Goal: Find contact information

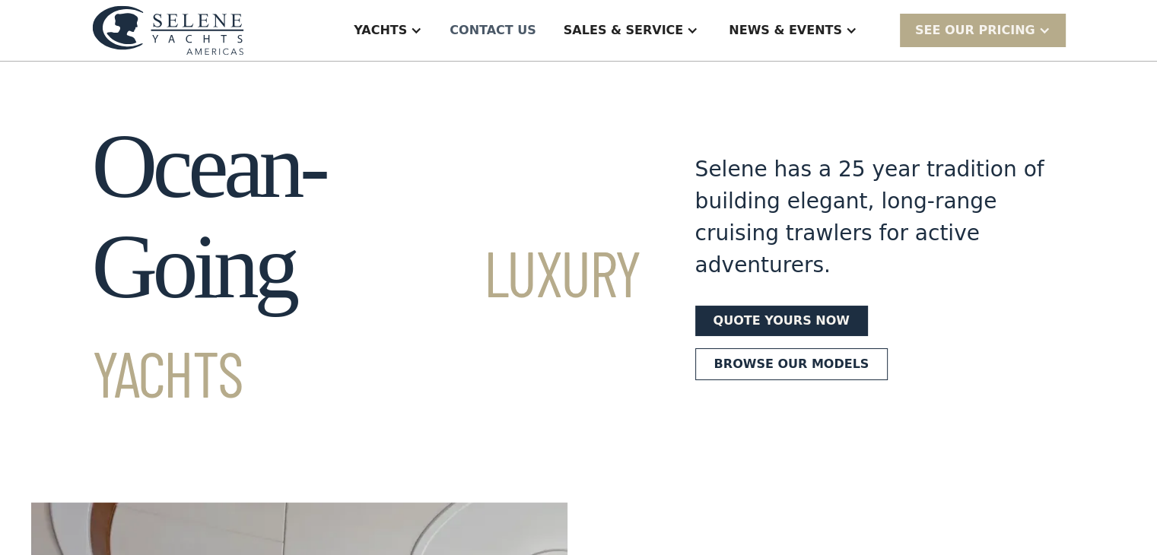
click at [536, 26] on div "Contact US" at bounding box center [493, 30] width 87 height 18
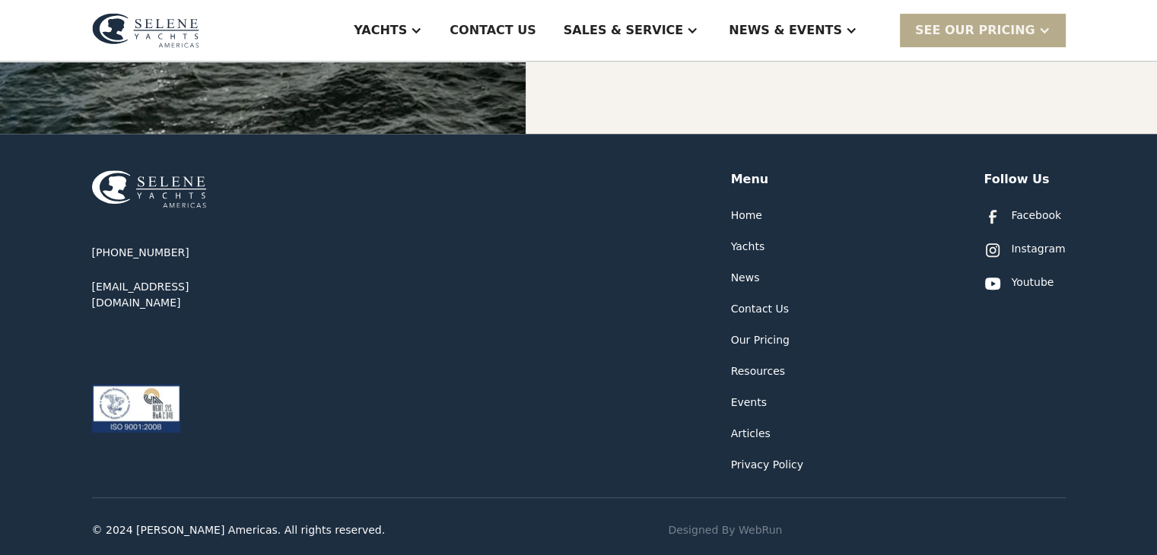
scroll to position [830, 0]
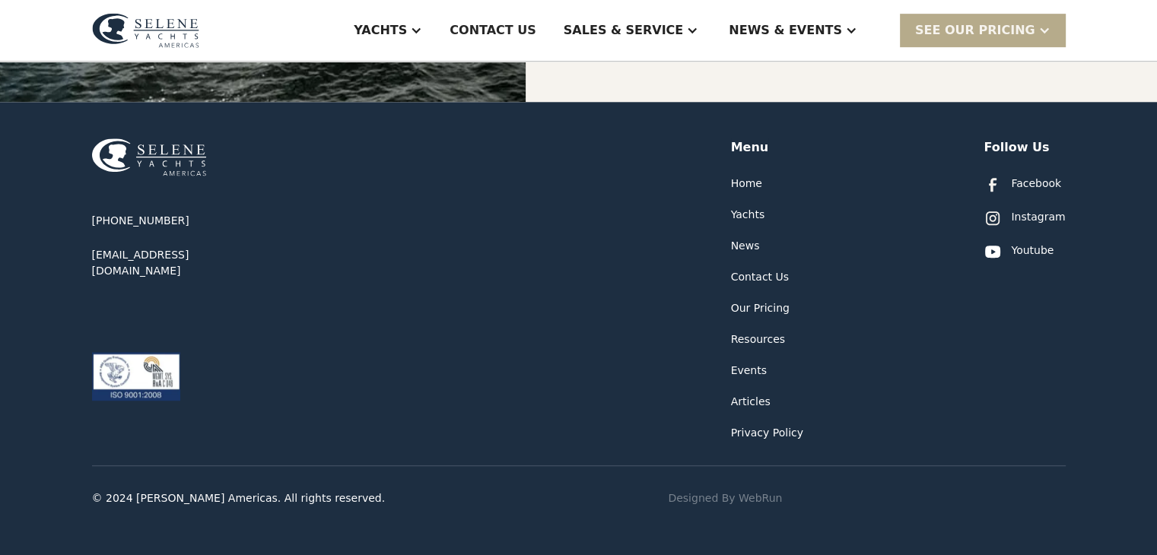
click at [749, 335] on div "Resources" at bounding box center [758, 340] width 55 height 16
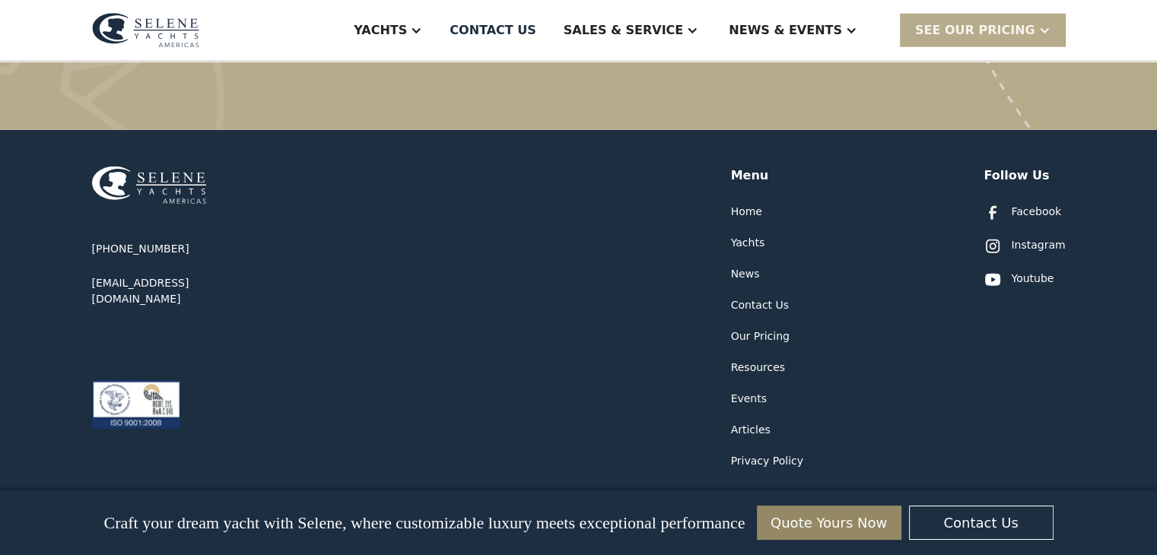
scroll to position [4226, 0]
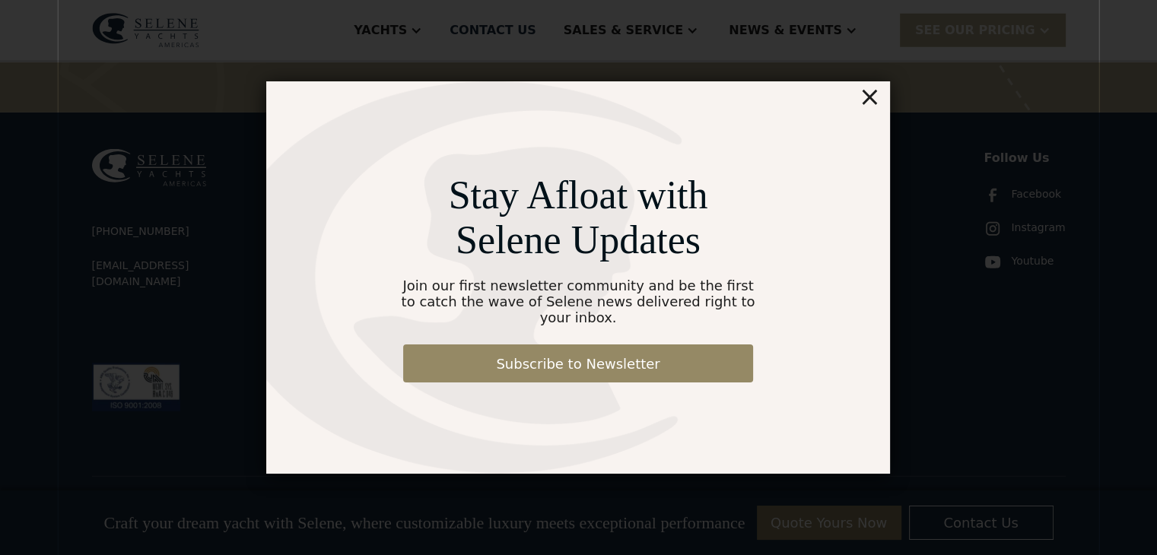
click at [884, 100] on div "Stay Afloat with Selene Updates Join our first newsletter community and be the …" at bounding box center [578, 277] width 624 height 393
